Goal: Task Accomplishment & Management: Complete application form

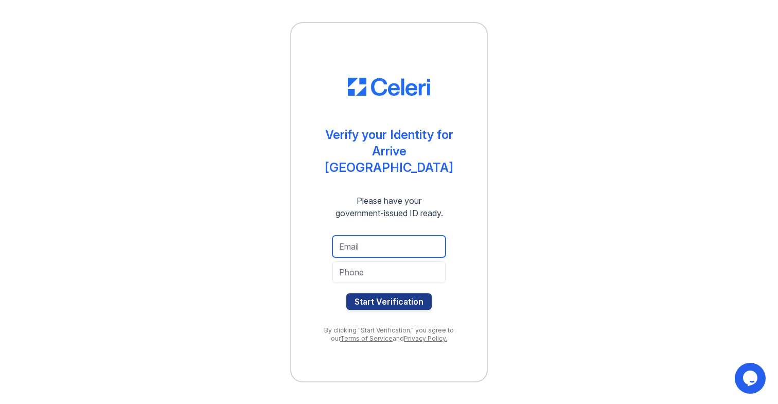
click at [376, 236] on input "email" at bounding box center [388, 247] width 113 height 22
type input "[EMAIL_ADDRESS][DOMAIN_NAME]"
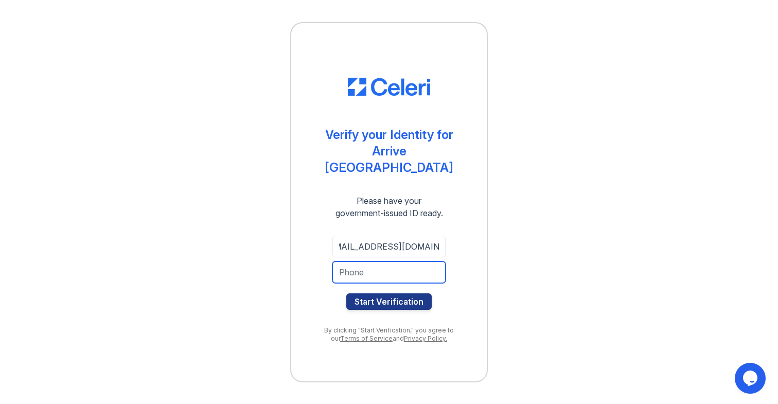
click at [366, 262] on input "tel" at bounding box center [388, 272] width 113 height 22
type input "5088318471"
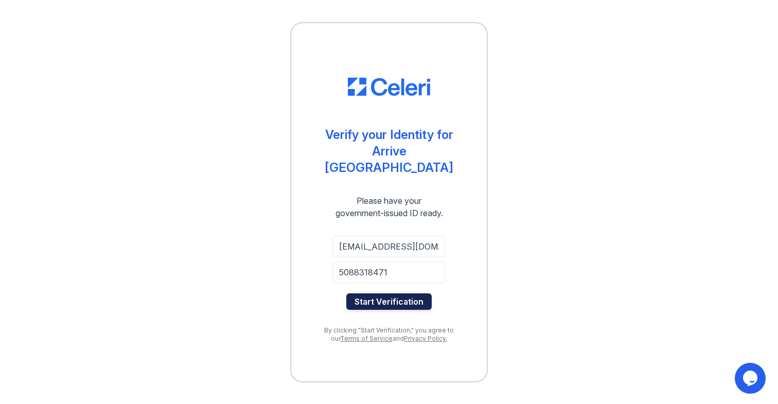
click at [378, 294] on button "Start Verification" at bounding box center [388, 301] width 85 height 16
